Goal: Task Accomplishment & Management: Complete application form

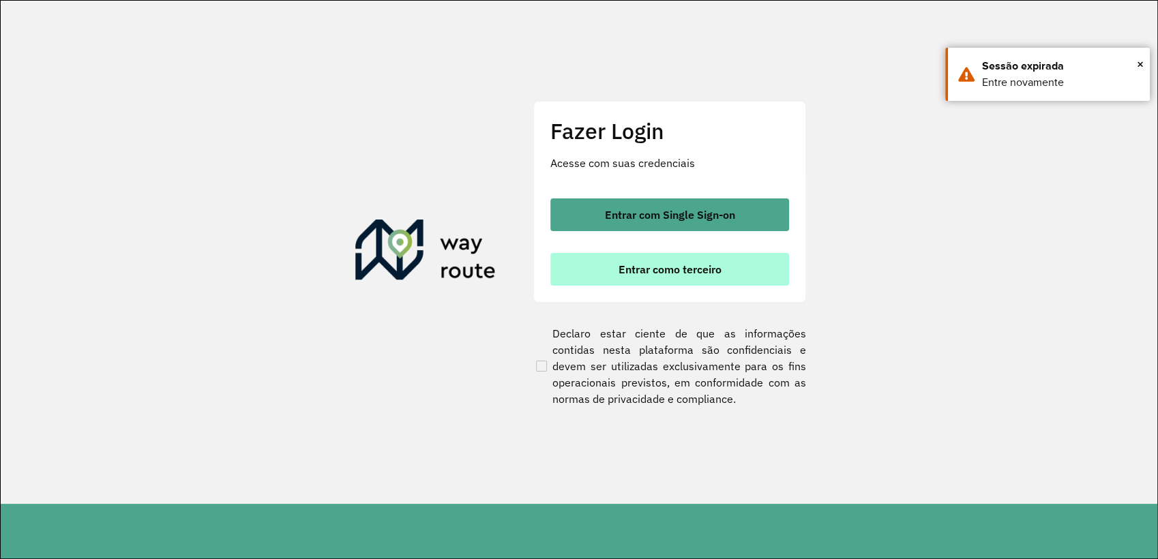
click at [727, 275] on button "Entrar como terceiro" at bounding box center [670, 269] width 239 height 33
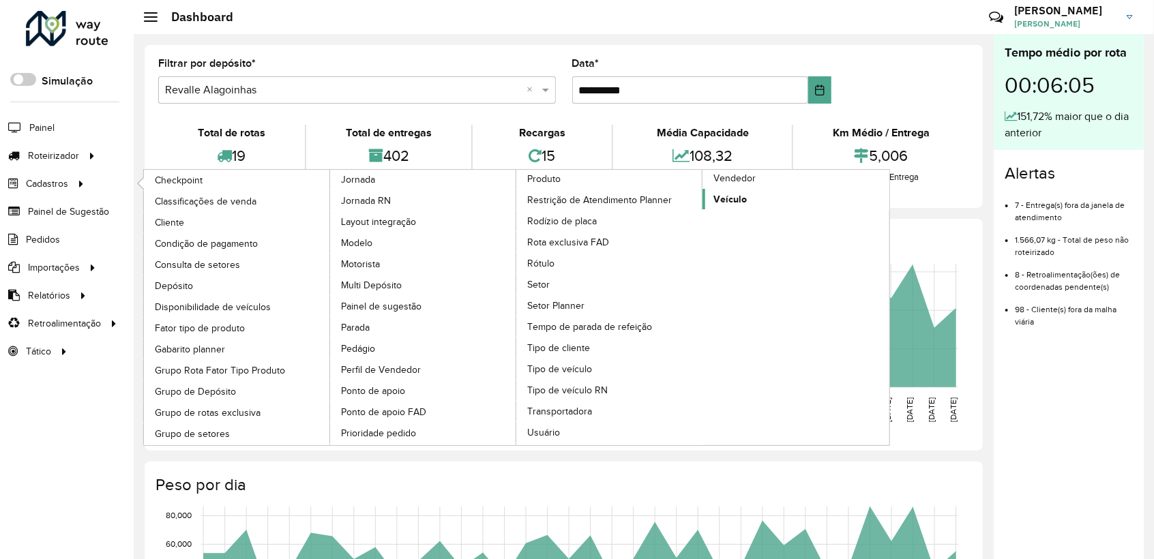
click at [746, 194] on span "Veículo" at bounding box center [730, 199] width 33 height 14
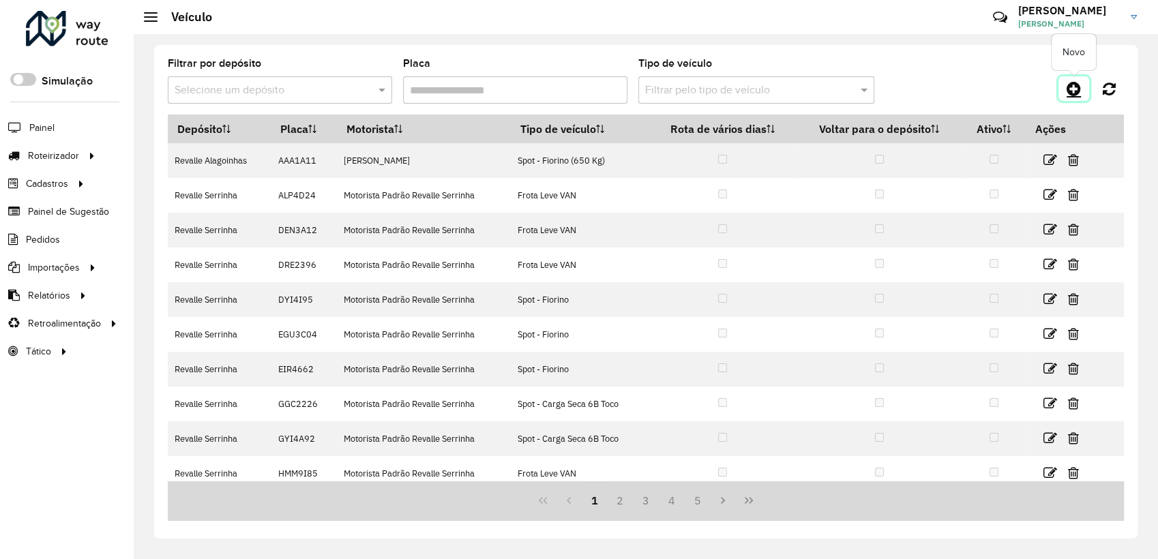
click at [1083, 90] on link at bounding box center [1074, 88] width 31 height 25
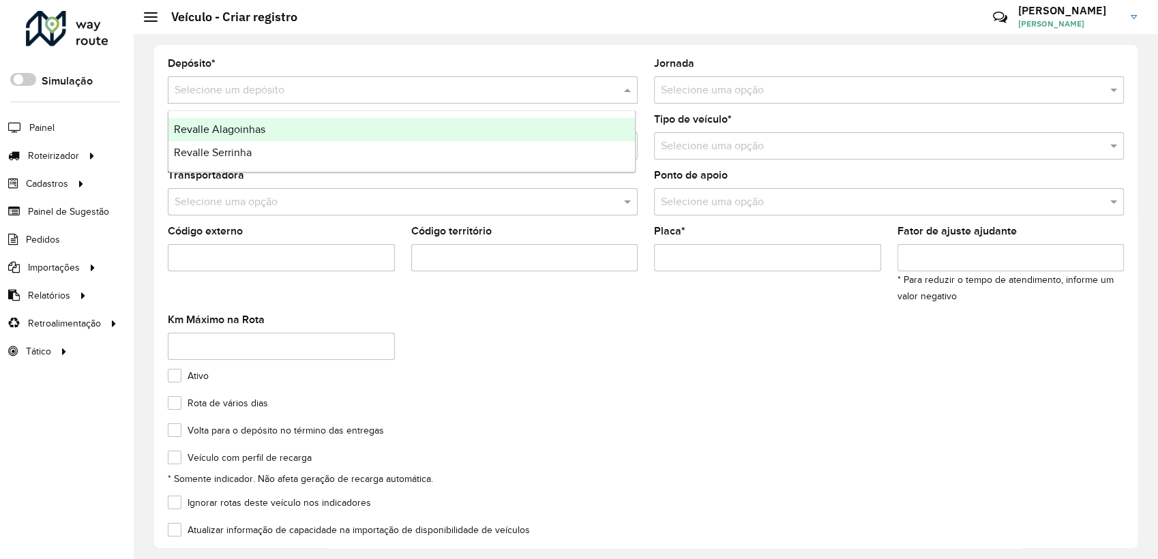
click at [237, 90] on input "text" at bounding box center [389, 91] width 429 height 16
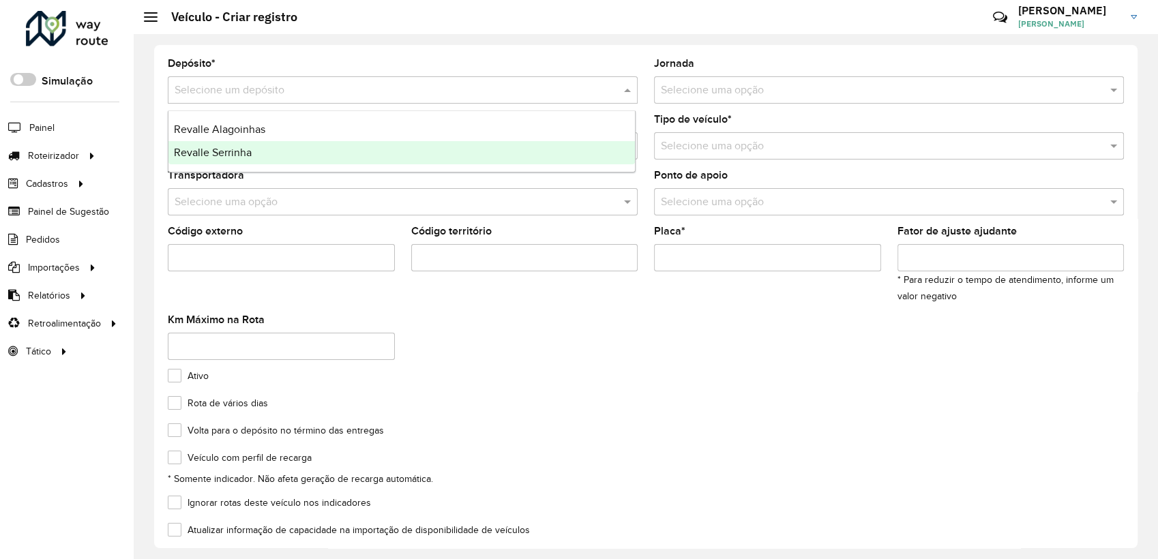
click at [232, 158] on span "Revalle Serrinha" at bounding box center [213, 153] width 78 height 12
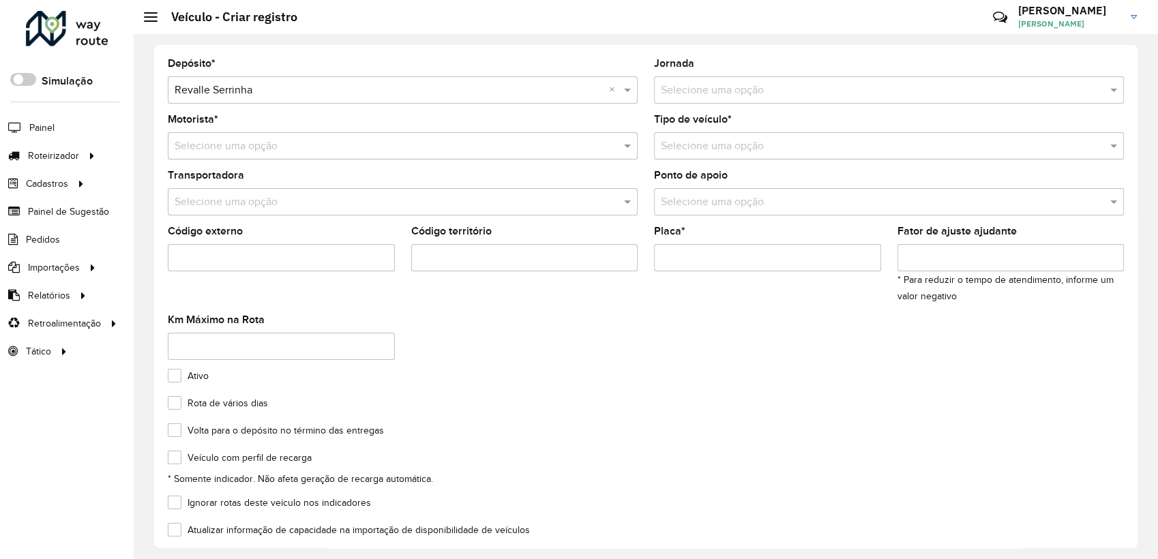
drag, startPoint x: 213, startPoint y: 141, endPoint x: 219, endPoint y: 157, distance: 16.8
click at [212, 143] on input "text" at bounding box center [389, 146] width 429 height 16
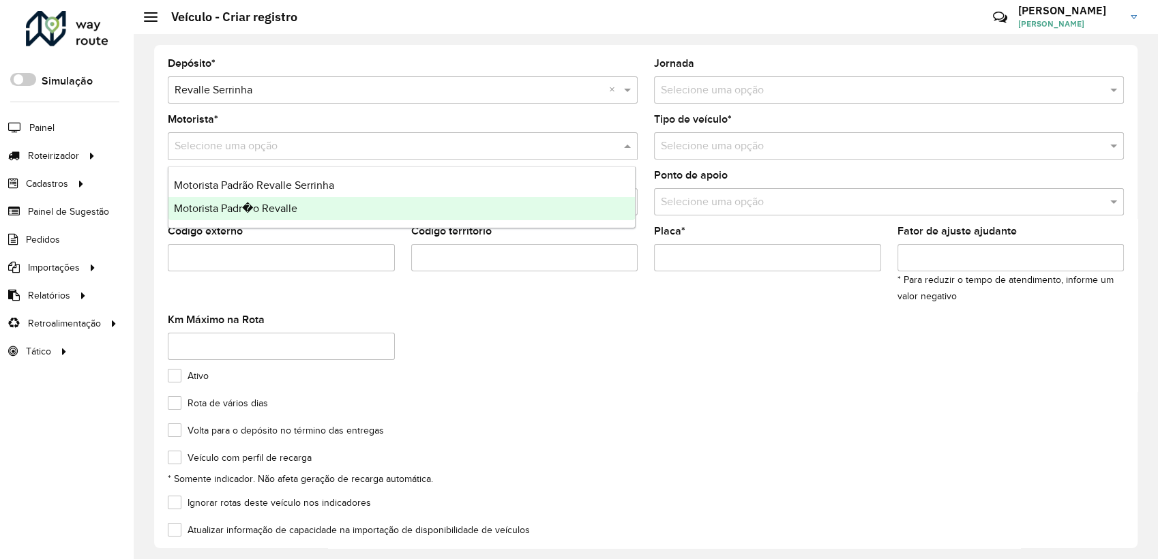
click at [218, 206] on span "Motorista Padr�o Revalle" at bounding box center [235, 209] width 123 height 12
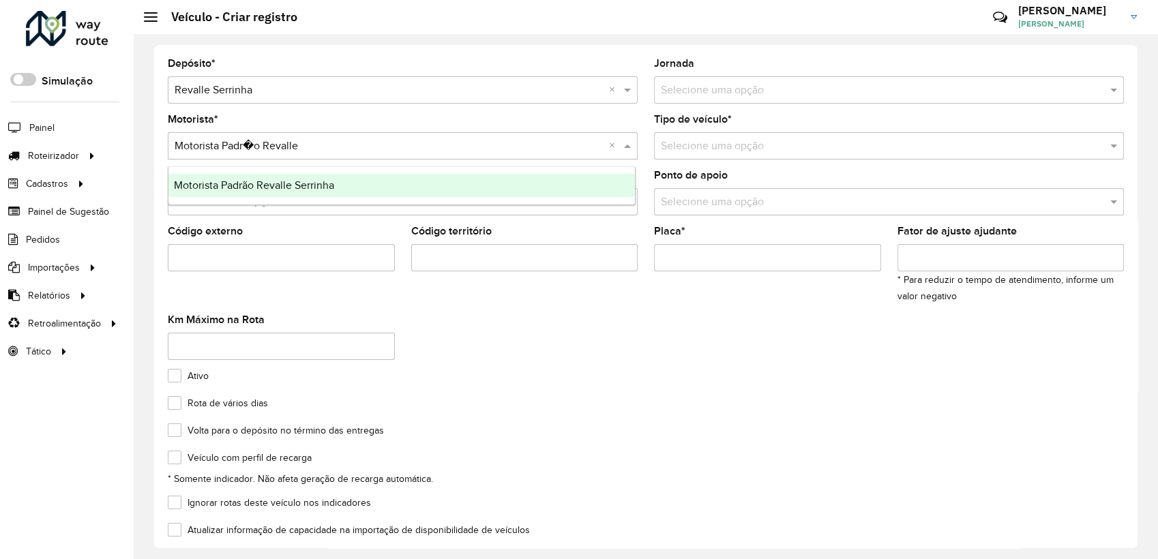
drag, startPoint x: 251, startPoint y: 145, endPoint x: 254, endPoint y: 171, distance: 26.1
click at [251, 145] on input "text" at bounding box center [389, 146] width 429 height 16
click at [257, 186] on span "Motorista Padrão Revalle Serrinha" at bounding box center [254, 185] width 160 height 12
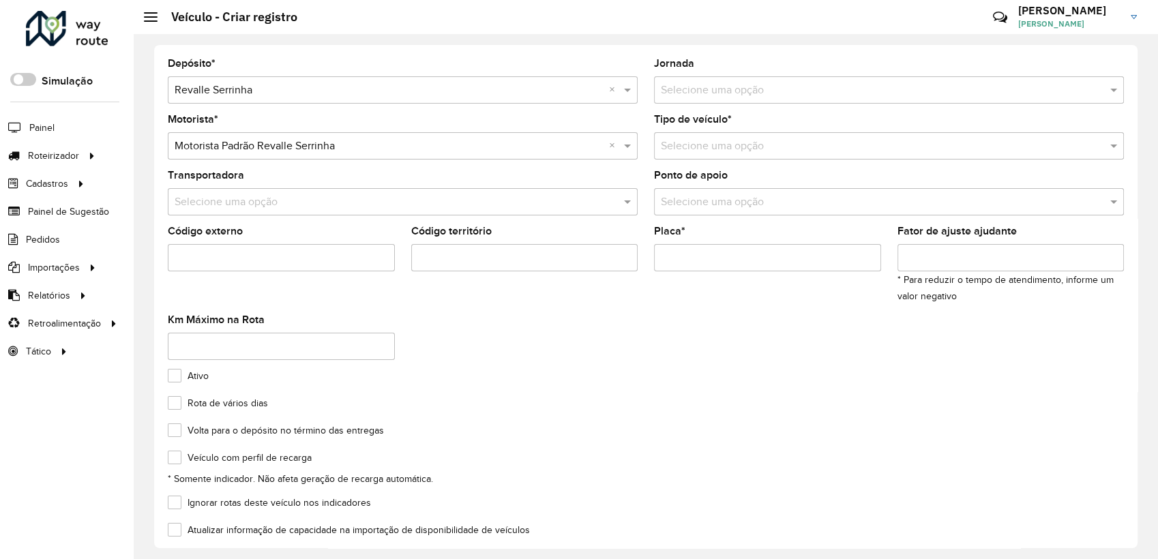
drag, startPoint x: 246, startPoint y: 182, endPoint x: 244, endPoint y: 192, distance: 9.6
click at [244, 192] on div "Transportadora Selecione uma opção" at bounding box center [403, 193] width 470 height 45
drag, startPoint x: 244, startPoint y: 192, endPoint x: 238, endPoint y: 220, distance: 28.6
click at [239, 199] on input "text" at bounding box center [389, 202] width 429 height 16
click at [255, 259] on input "Código externo" at bounding box center [281, 257] width 227 height 27
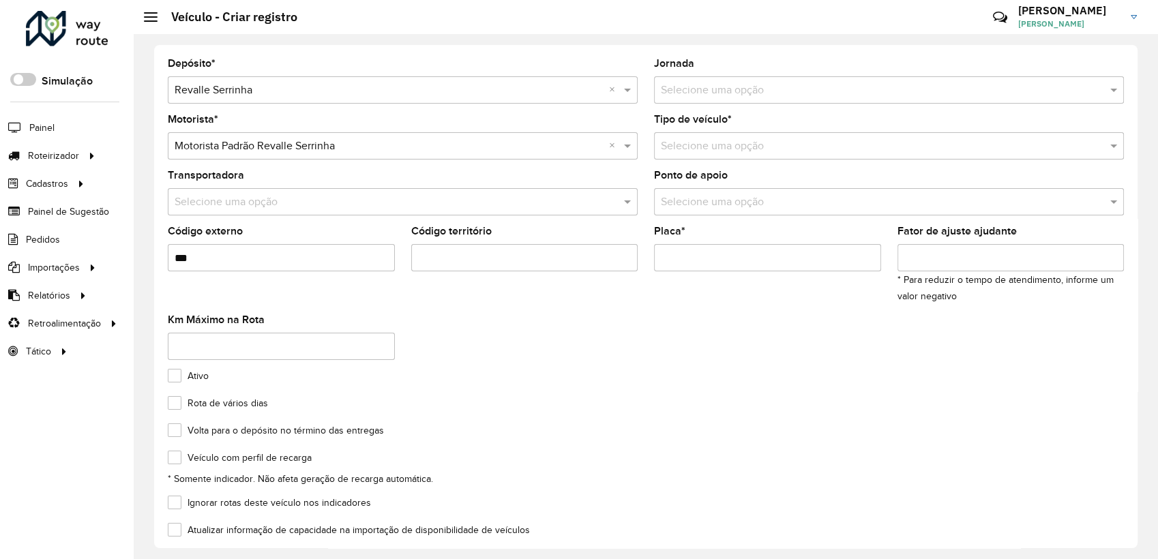
type input "***"
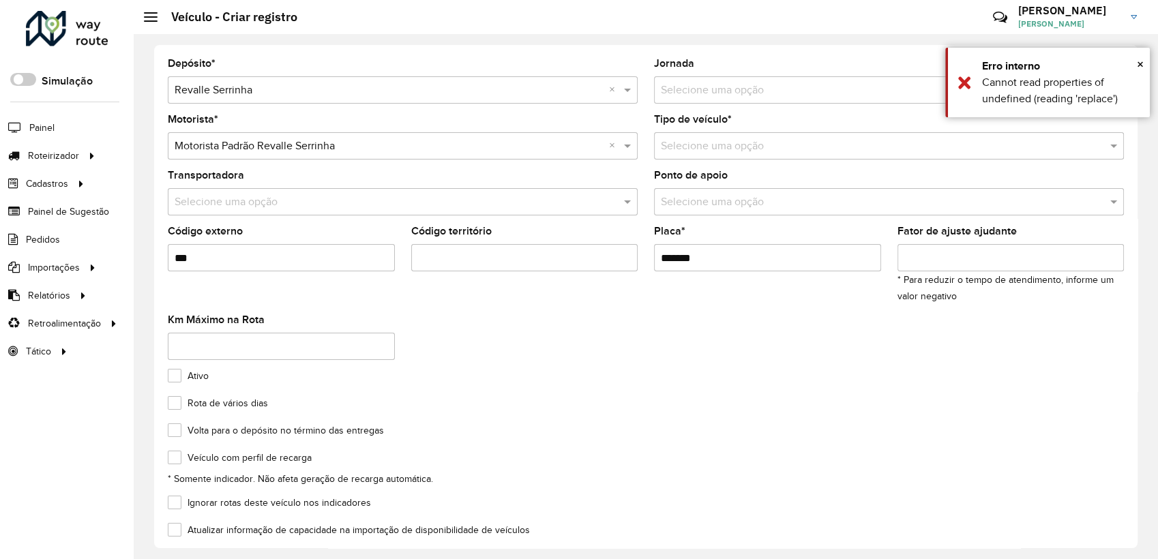
type input "*******"
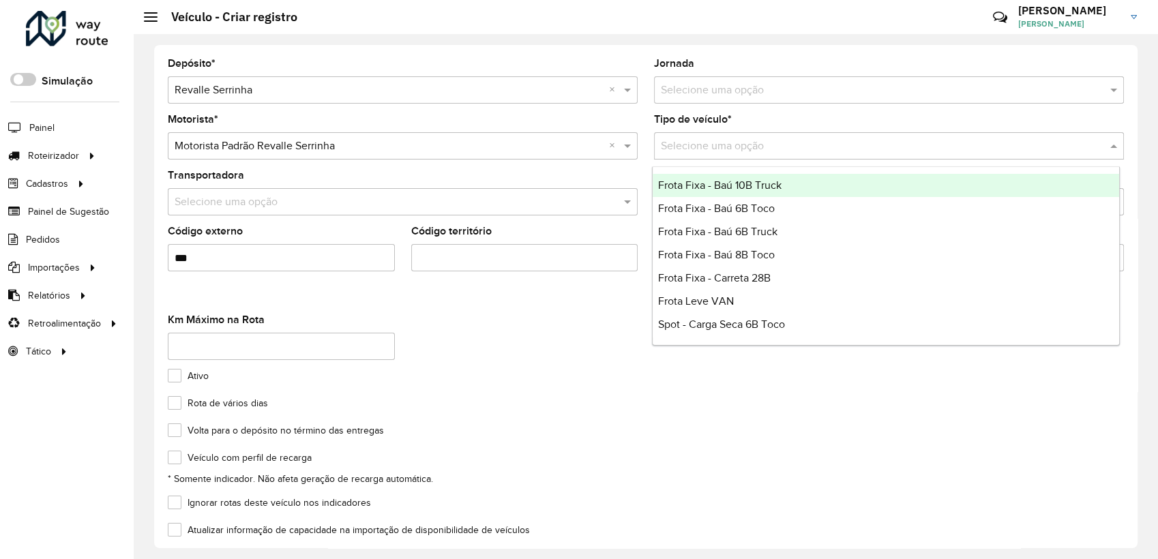
click at [733, 155] on div "Selecione uma opção" at bounding box center [889, 145] width 470 height 27
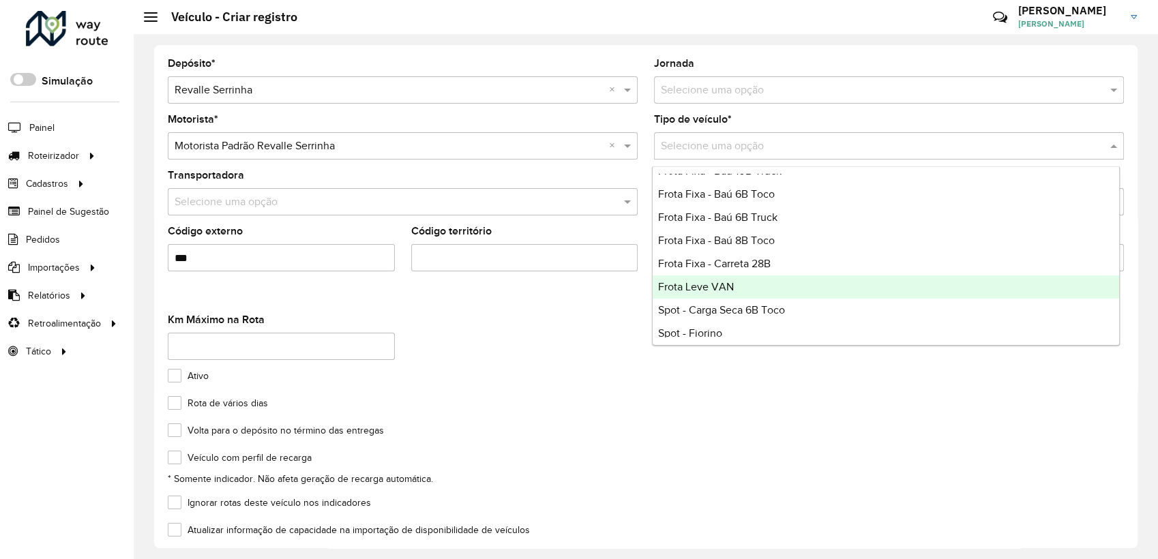
scroll to position [22, 0]
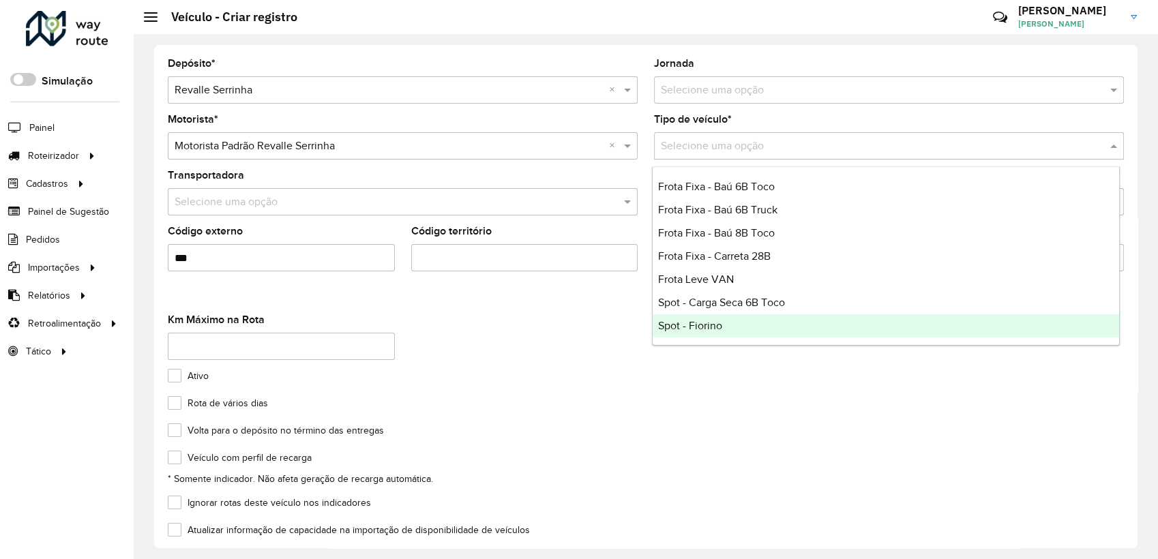
click at [751, 325] on div "Spot - Fiorino" at bounding box center [886, 325] width 467 height 23
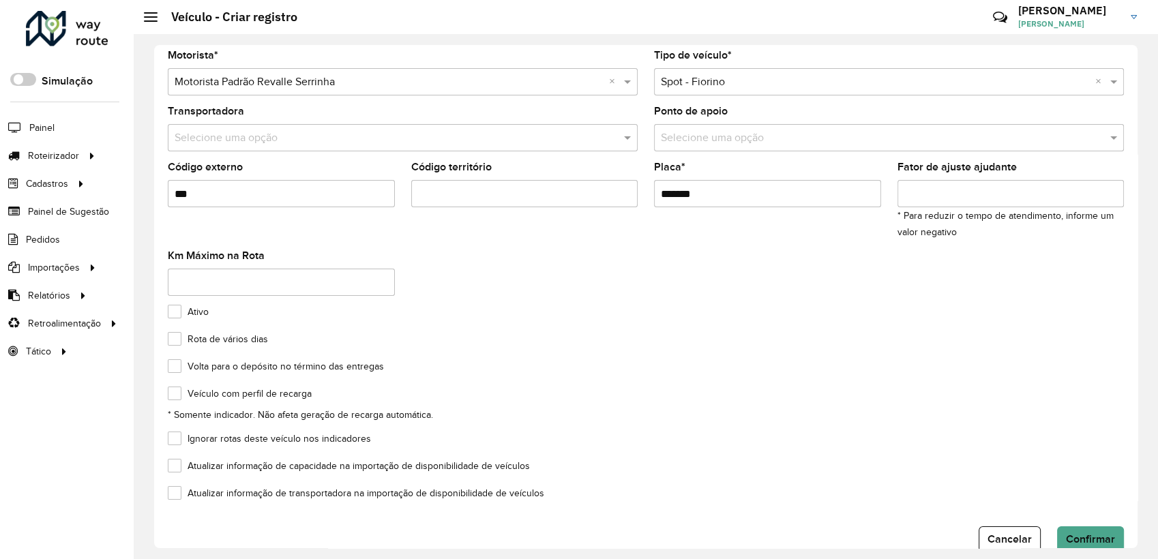
scroll to position [93, 0]
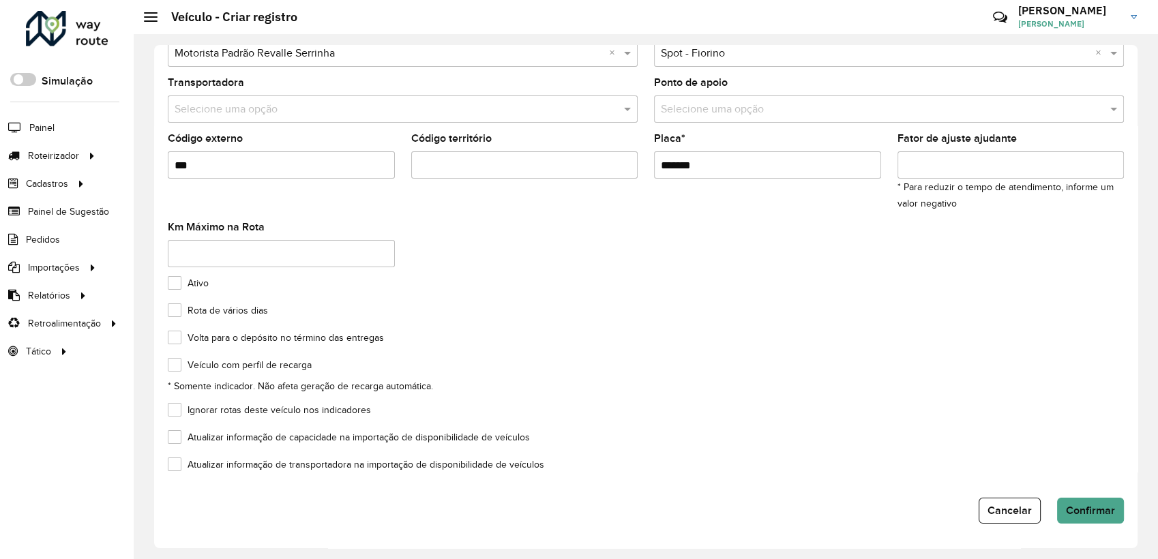
click at [1101, 526] on div "Depósito * Selecione um depósito × Revalle Serrinha × Jornada Selecione uma opç…" at bounding box center [646, 296] width 984 height 503
click at [1093, 511] on span "Confirmar" at bounding box center [1090, 511] width 49 height 12
